Goal: Task Accomplishment & Management: Use online tool/utility

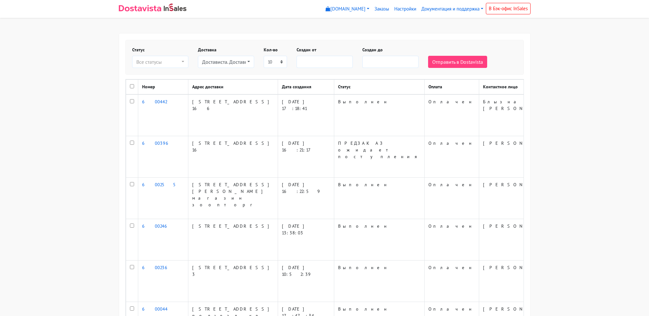
select select
click at [214, 60] on div "Достависта. Доставка день в день В пределах КАД." at bounding box center [224, 62] width 44 height 8
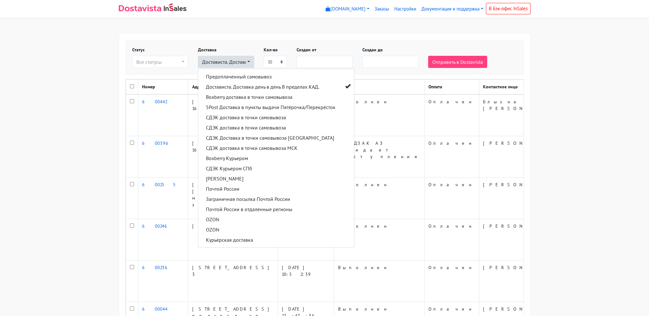
click at [247, 26] on body "myshop-tx960.myinsales.ru myshop-tx960.myinsales.ru Выйти Заказы Настройки" at bounding box center [324, 270] width 649 height 541
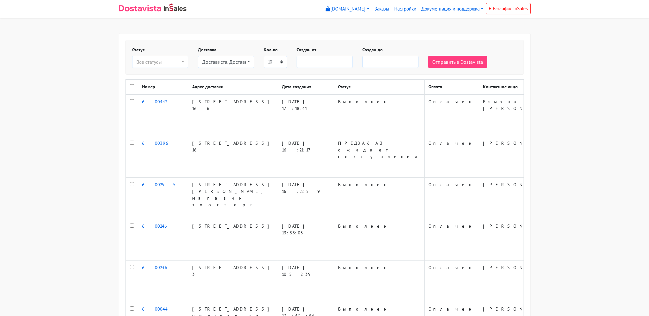
select select
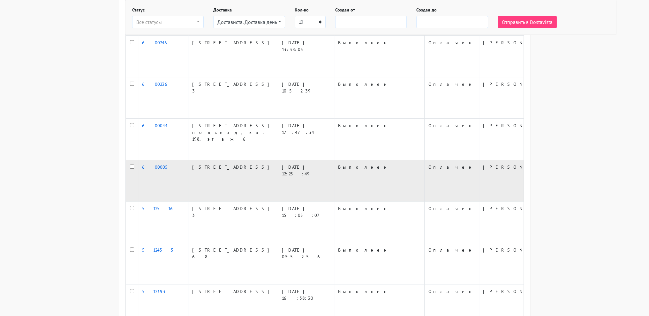
scroll to position [185, 0]
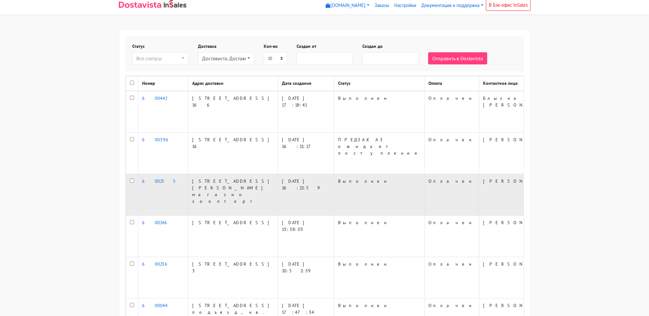
scroll to position [0, 0]
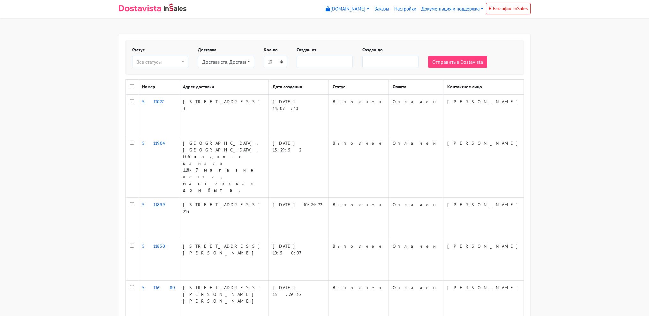
select select
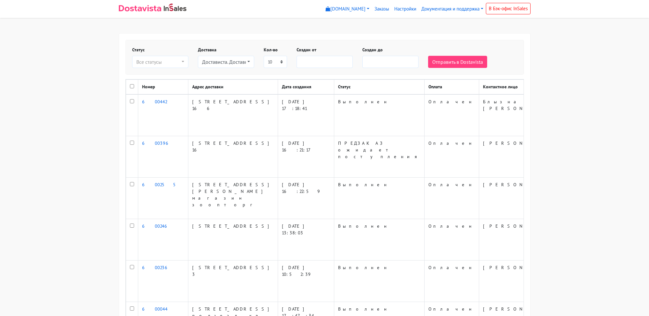
select select
click at [276, 58] on select "5 10 20 50 75 100" at bounding box center [275, 62] width 23 height 12
select select "100"
click at [264, 56] on select "5 10 20 50 75 100" at bounding box center [275, 62] width 23 height 12
click at [593, 126] on body "myshop-tx960.myinsales.ru myshop-tx960.myinsales.ru Выйти Заказы Настройки" at bounding box center [324, 270] width 649 height 541
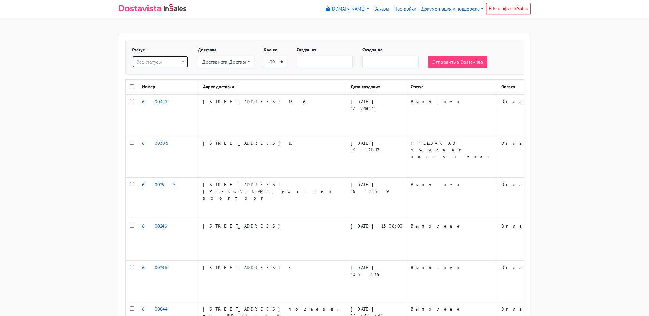
click at [164, 64] on div "Все статусы" at bounding box center [158, 62] width 44 height 8
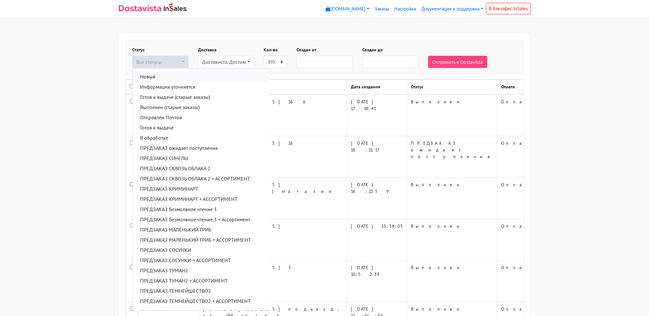
click at [164, 72] on link "Новый" at bounding box center [201, 77] width 137 height 10
select select "novyy"
